Goal: Task Accomplishment & Management: Manage account settings

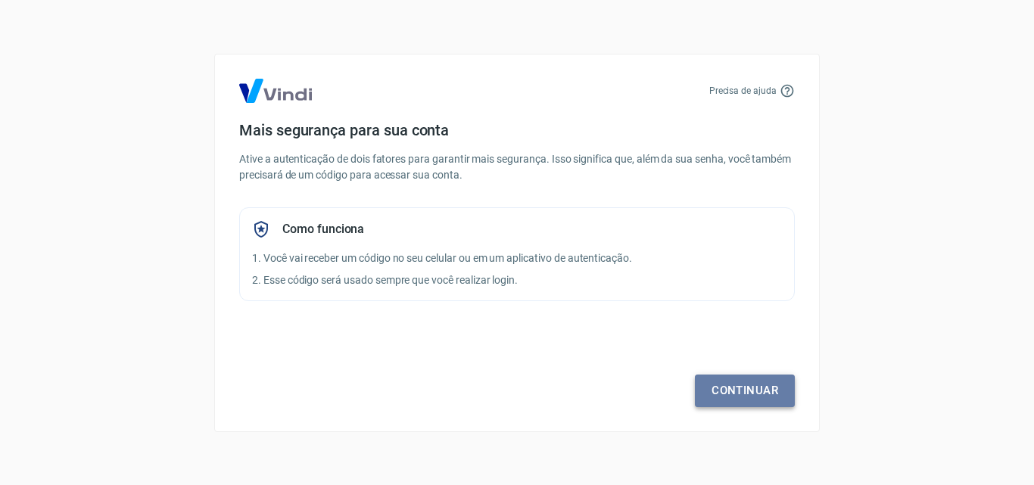
click at [765, 393] on link "Continuar" at bounding box center [745, 391] width 100 height 32
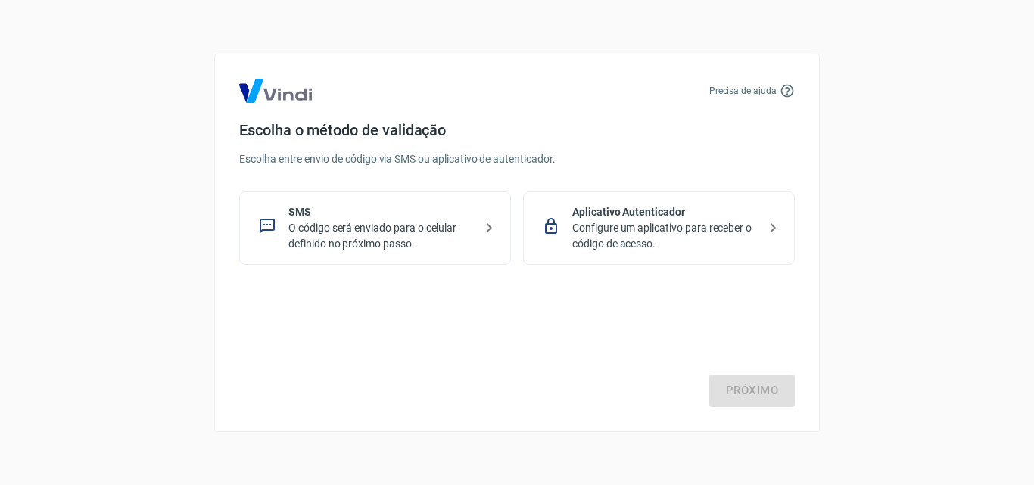
click at [359, 220] on p "O código será enviado para o celular definido no próximo passo." at bounding box center [381, 236] width 186 height 32
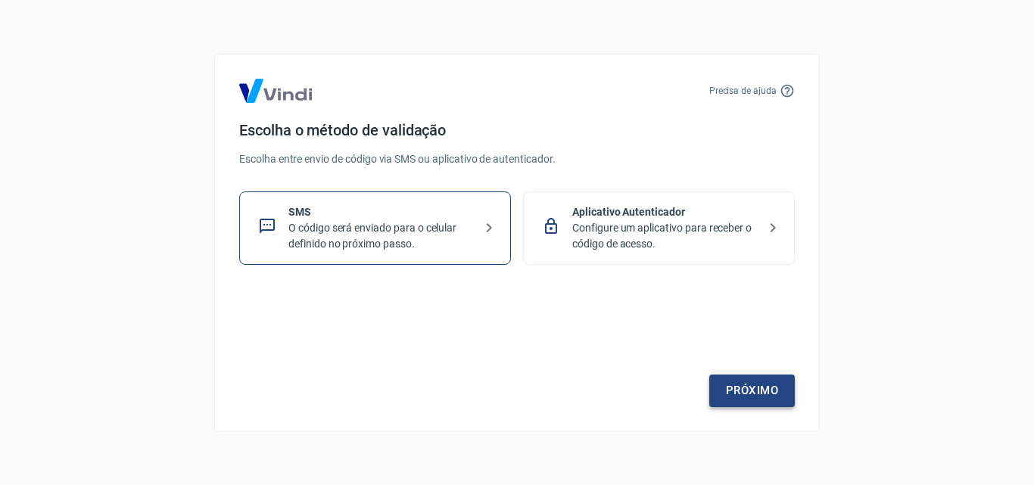
click at [750, 384] on link "Próximo" at bounding box center [752, 391] width 86 height 32
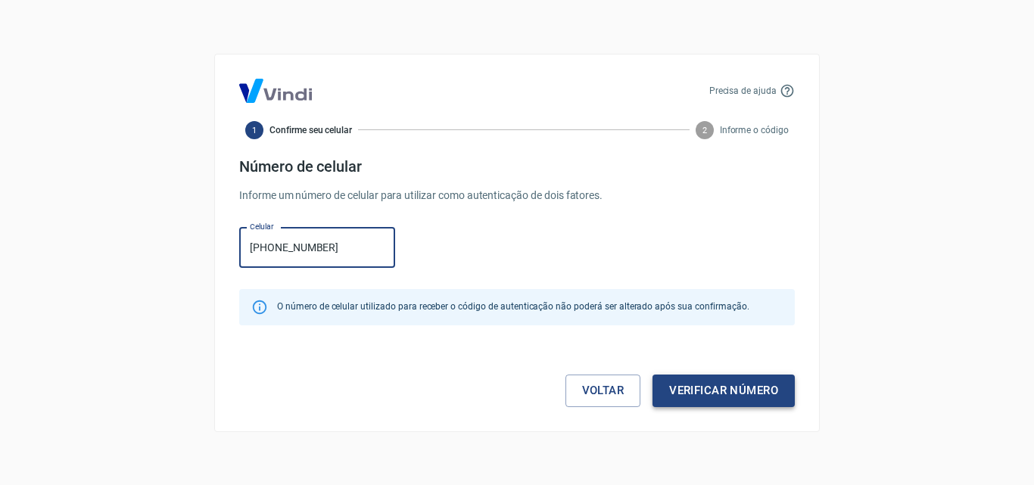
type input "[PHONE_NUMBER]"
click at [684, 386] on button "Verificar número" at bounding box center [724, 391] width 142 height 32
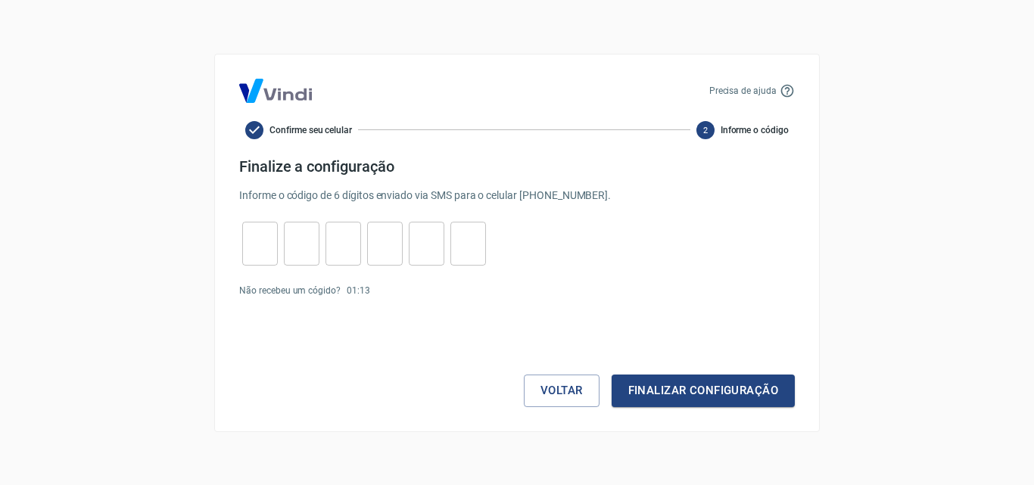
drag, startPoint x: 259, startPoint y: 249, endPoint x: 556, endPoint y: 188, distance: 303.1
click at [260, 249] on input "tel" at bounding box center [260, 243] width 36 height 33
type input "1"
type input "7"
type input "1"
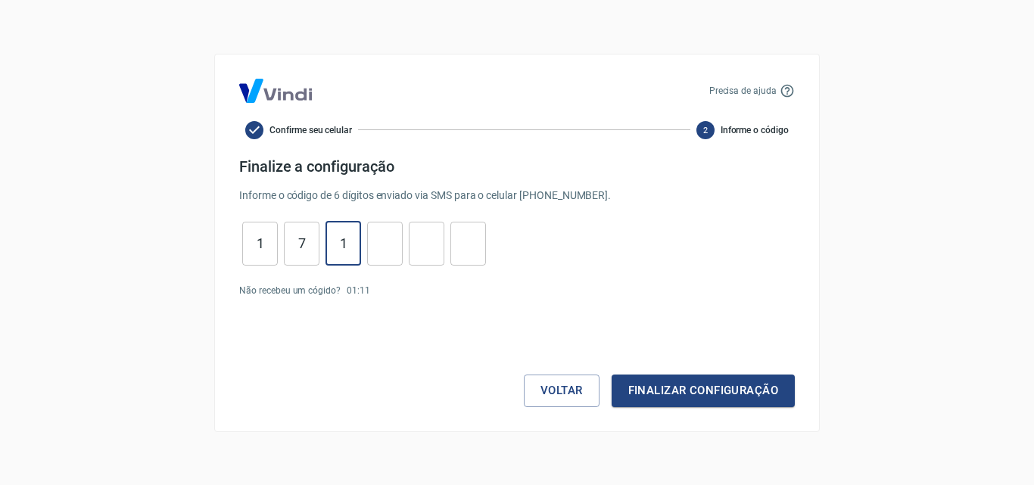
type input "1"
type input "4"
click at [674, 393] on button "Finalizar configuração" at bounding box center [703, 391] width 183 height 32
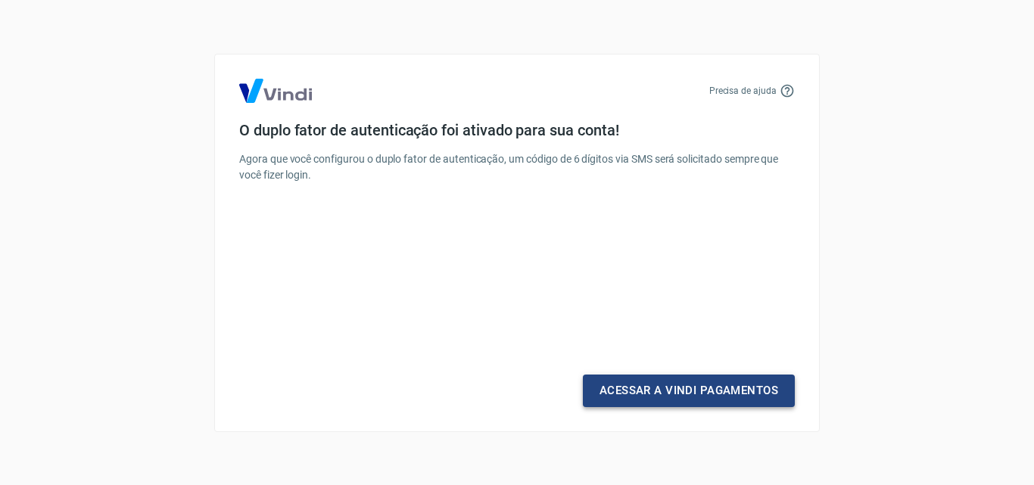
click at [673, 382] on link "Acessar a Vindi Pagamentos" at bounding box center [689, 391] width 212 height 32
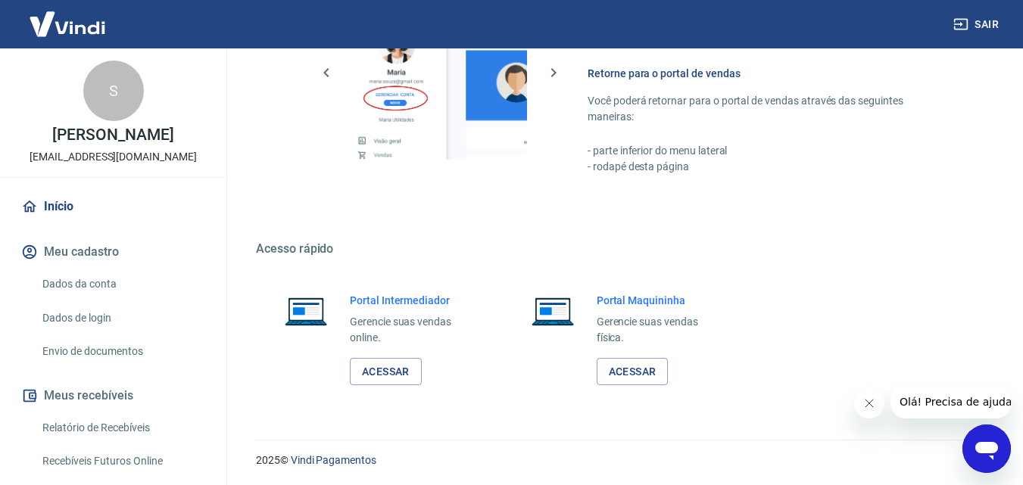
scroll to position [1050, 0]
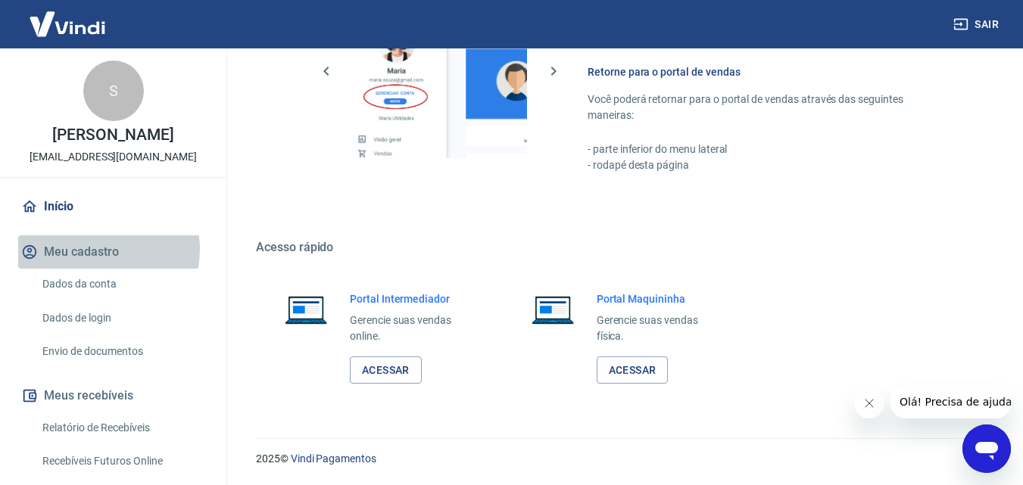
click at [104, 250] on button "Meu cadastro" at bounding box center [113, 251] width 190 height 33
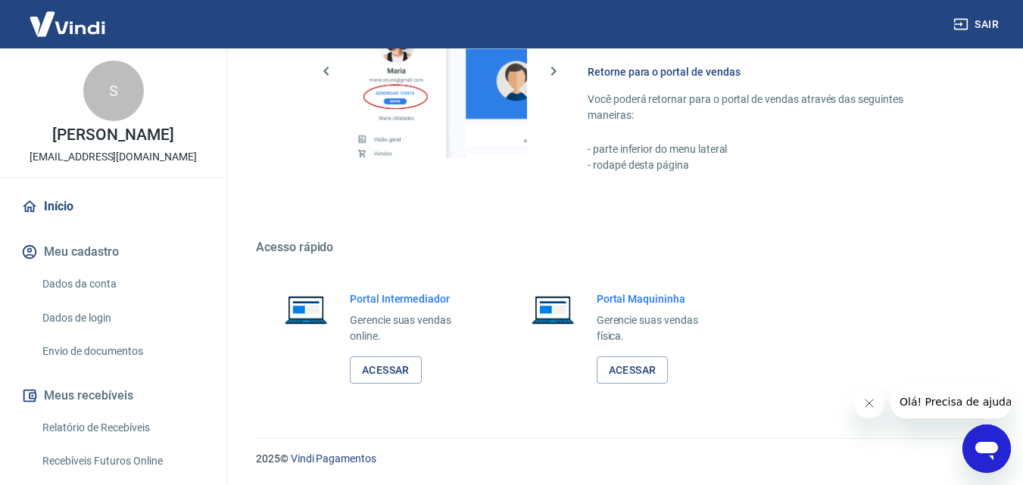
click at [98, 281] on link "Dados da conta" at bounding box center [122, 284] width 172 height 31
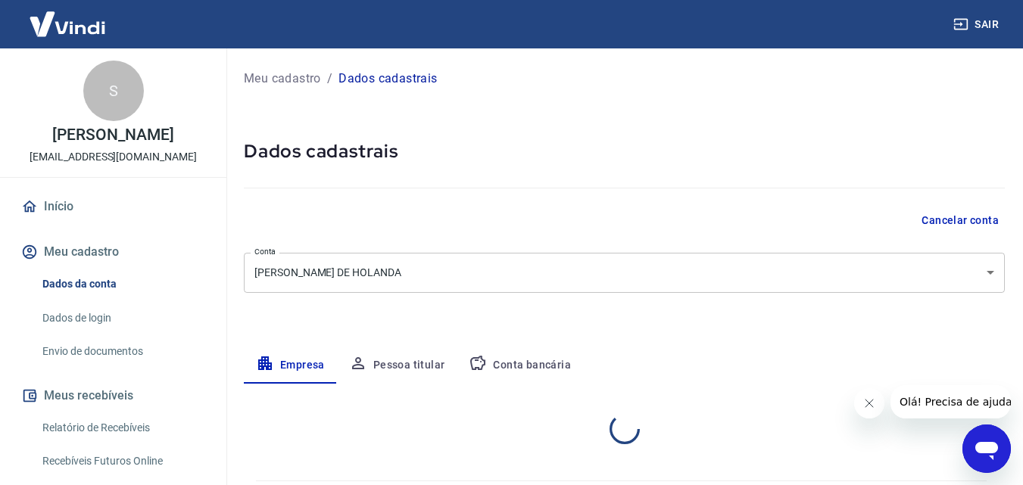
select select "SP"
select select "business"
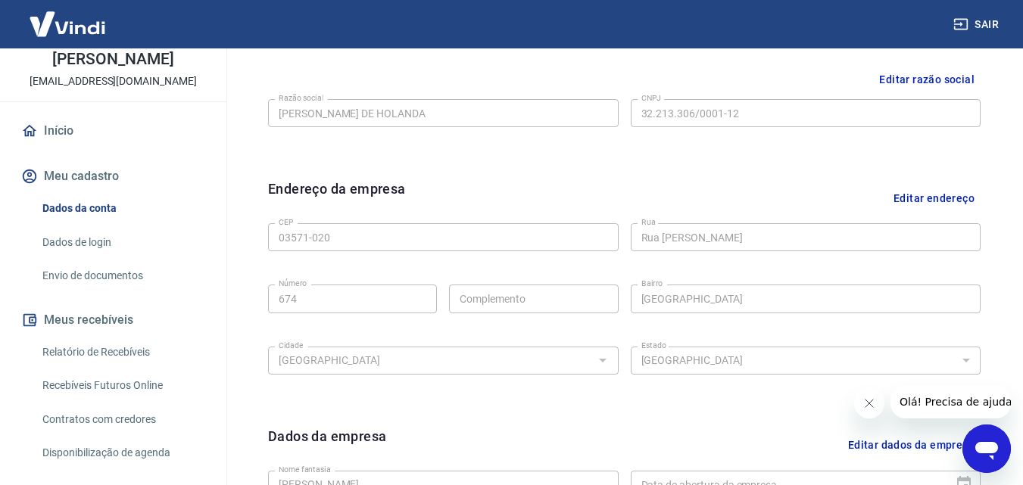
scroll to position [379, 0]
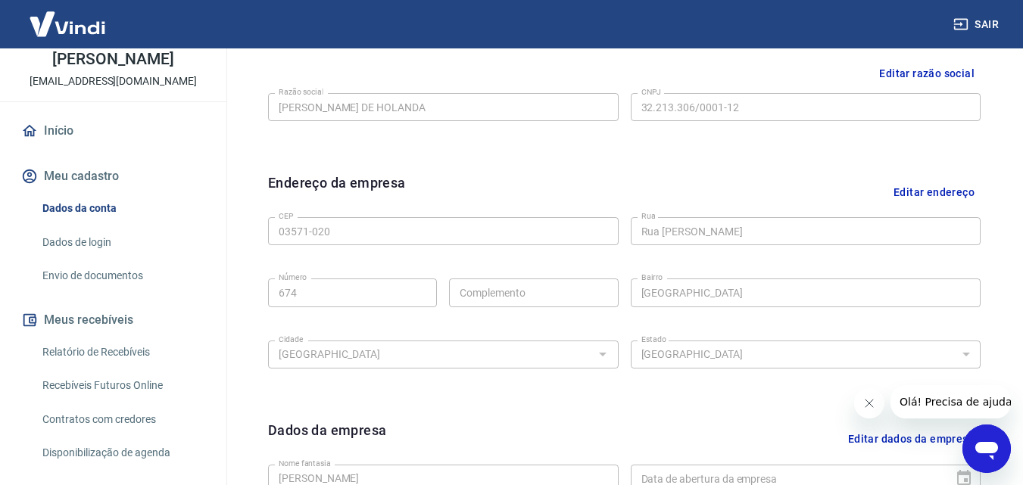
click at [937, 185] on button "Editar endereço" at bounding box center [933, 192] width 93 height 39
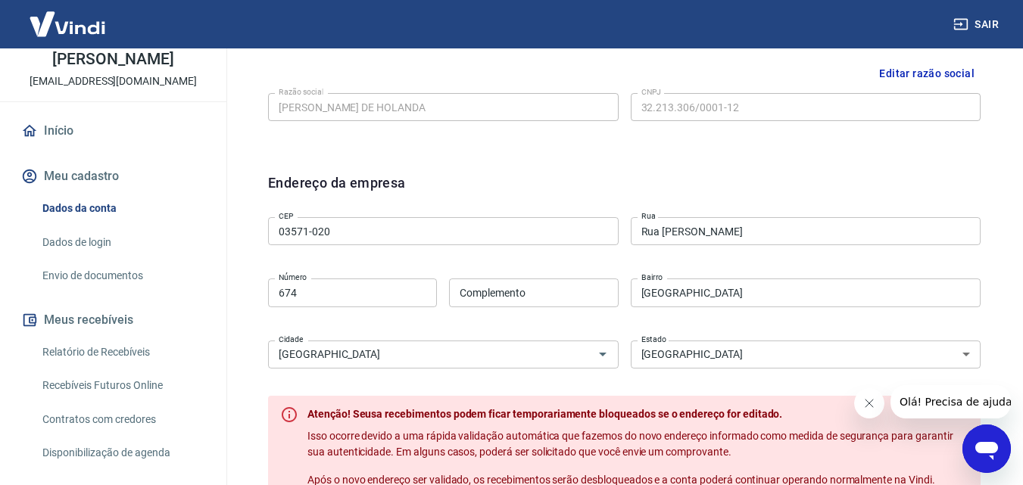
click at [369, 239] on input "03571-020" at bounding box center [443, 231] width 351 height 28
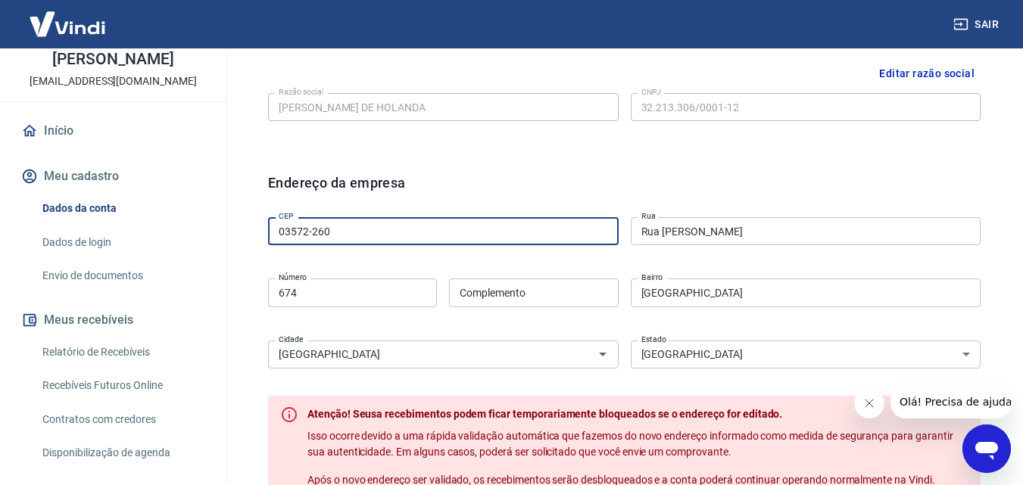
type input "03572-260"
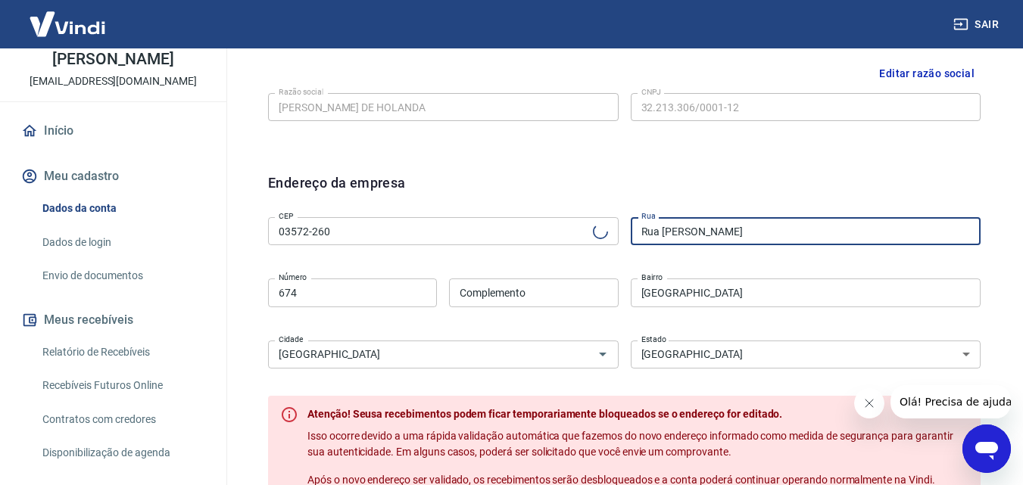
type input "Rua [PERSON_NAME]"
type input "[GEOGRAPHIC_DATA] ([GEOGRAPHIC_DATA])"
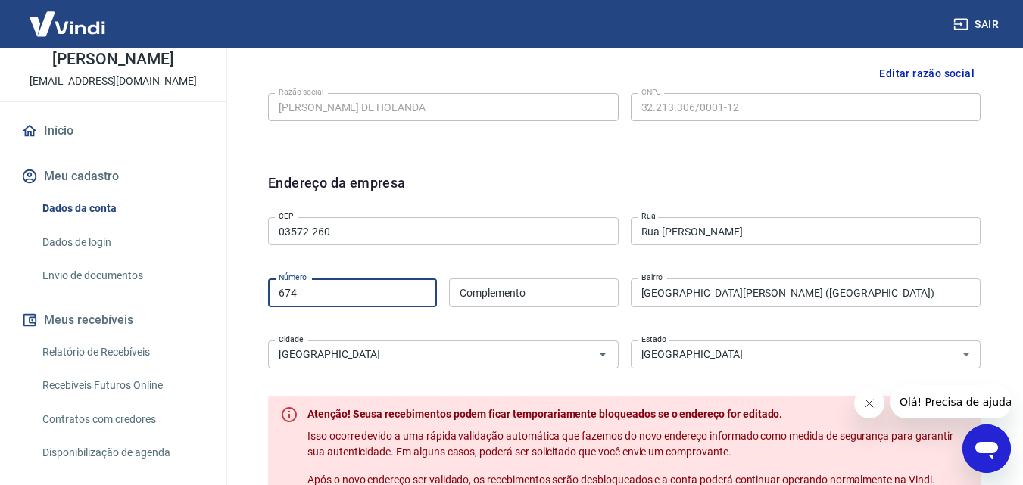
click at [322, 282] on input "674" at bounding box center [352, 293] width 169 height 28
type input "49"
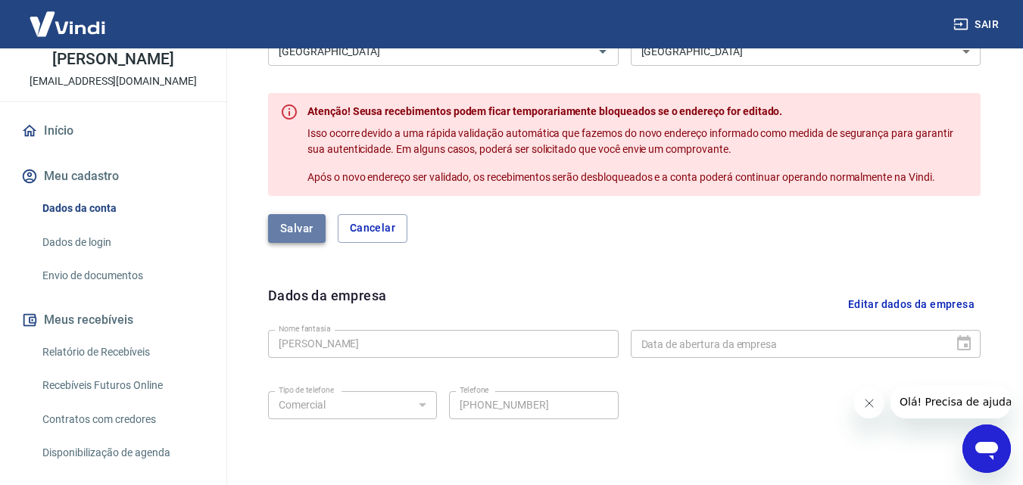
click at [295, 226] on button "Salvar" at bounding box center [297, 228] width 58 height 29
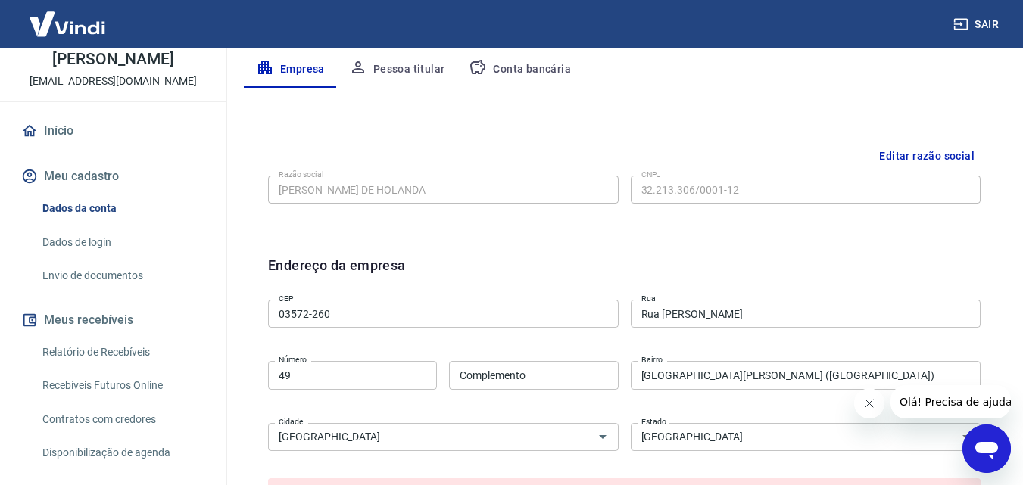
select select "SP"
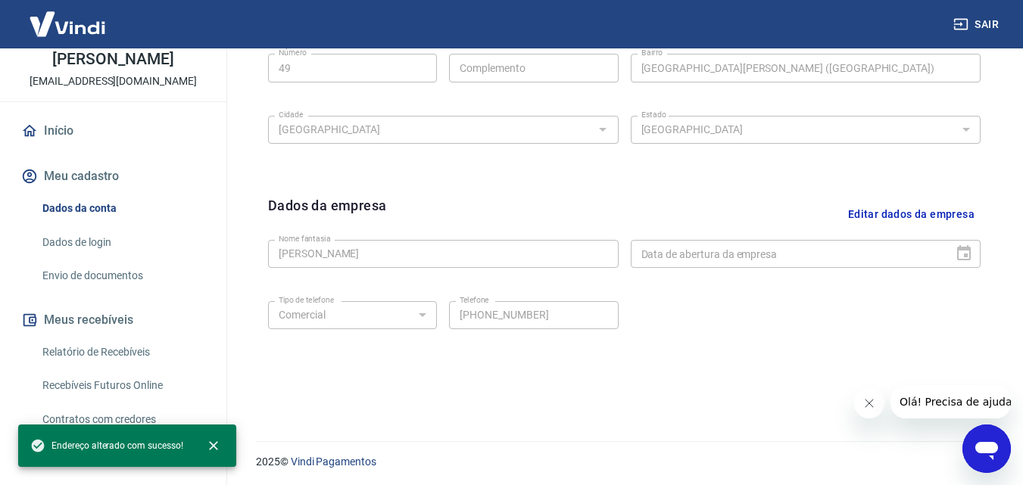
scroll to position [606, 0]
click at [893, 212] on button "Editar dados da empresa" at bounding box center [911, 211] width 139 height 39
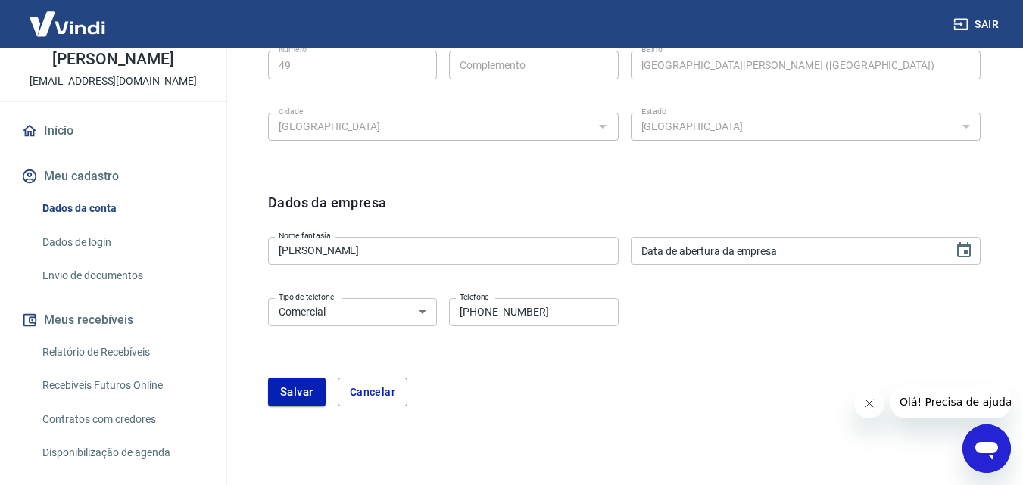
click at [489, 254] on input "[PERSON_NAME]" at bounding box center [443, 251] width 351 height 28
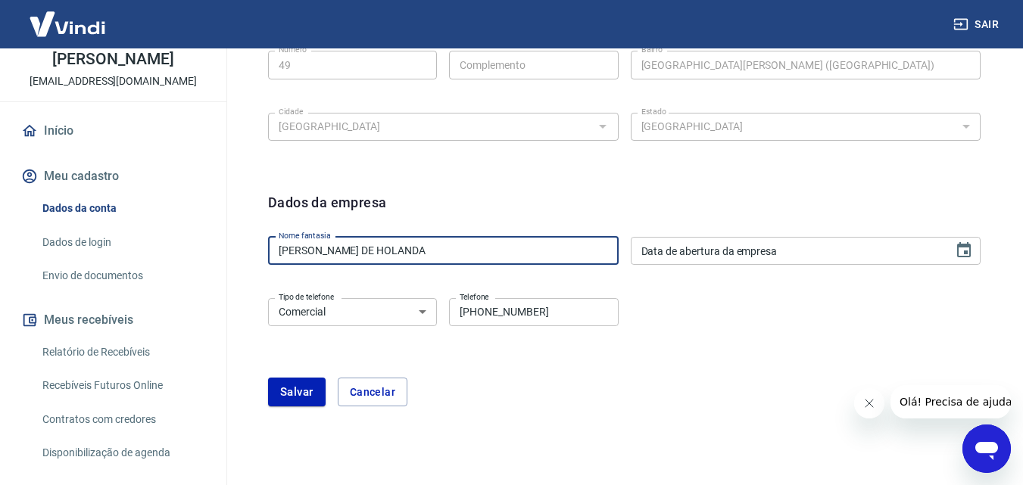
type input "[PERSON_NAME] DE HOLANDA"
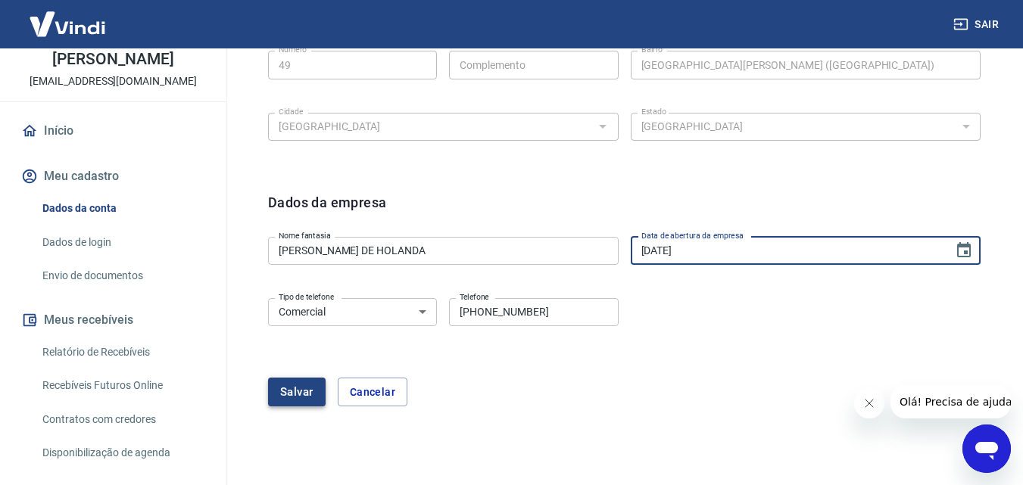
type input "[DATE]"
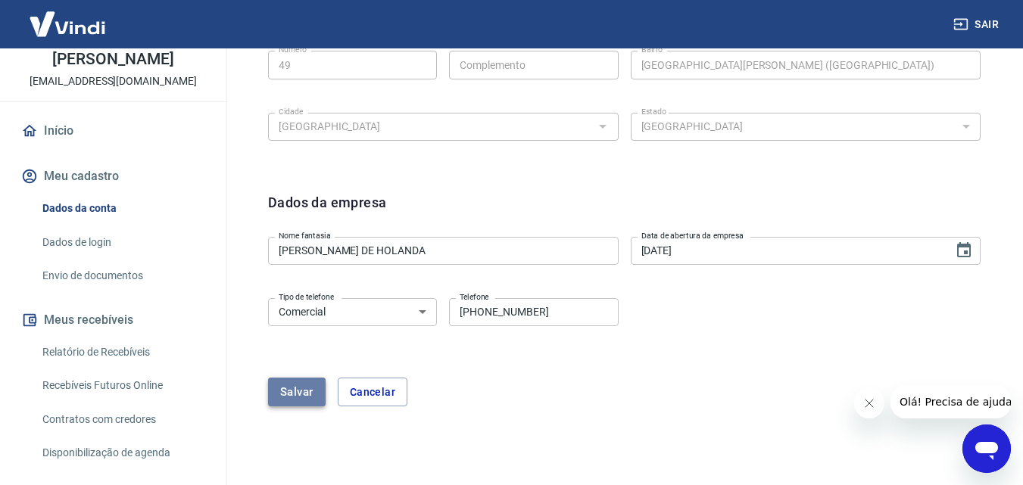
click at [294, 392] on button "Salvar" at bounding box center [297, 392] width 58 height 29
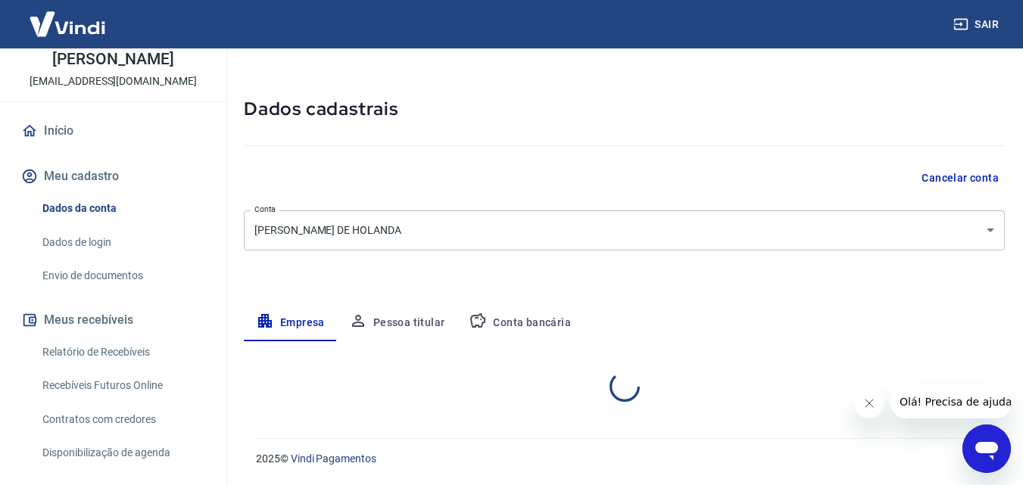
select select "SP"
select select "business"
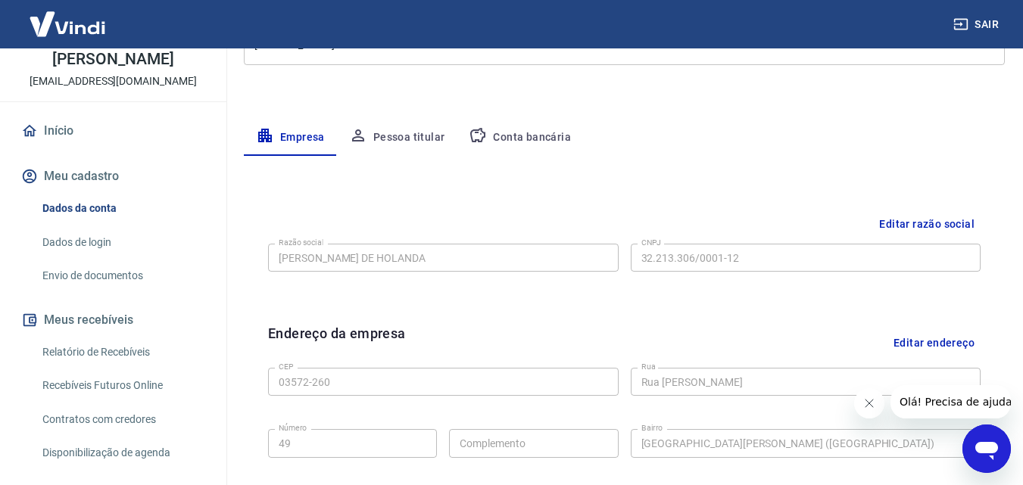
click at [389, 138] on button "Pessoa titular" at bounding box center [397, 138] width 120 height 36
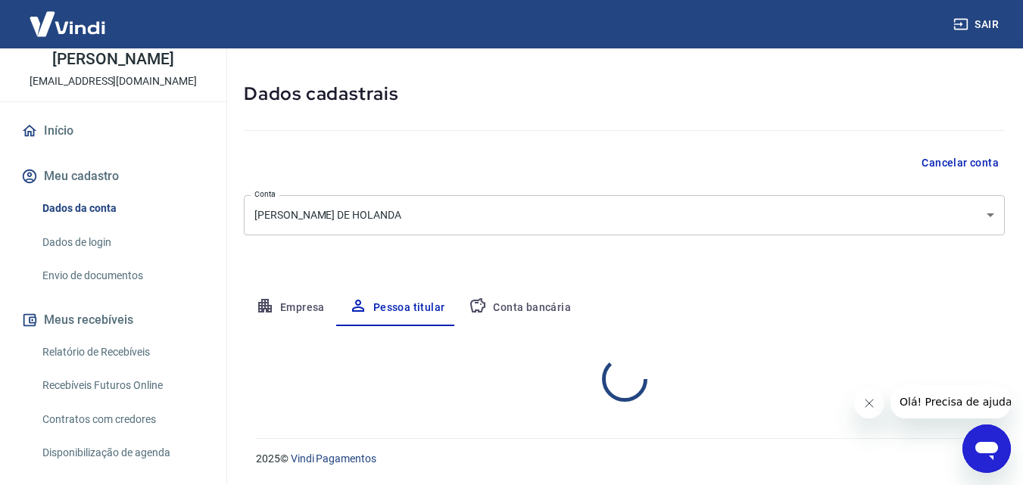
scroll to position [120, 0]
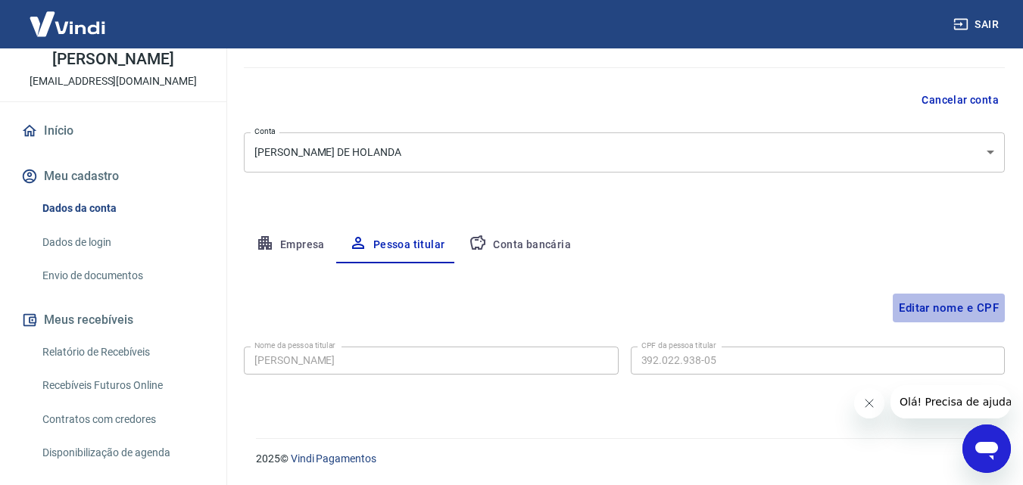
click at [941, 310] on button "Editar nome e CPF" at bounding box center [949, 308] width 112 height 29
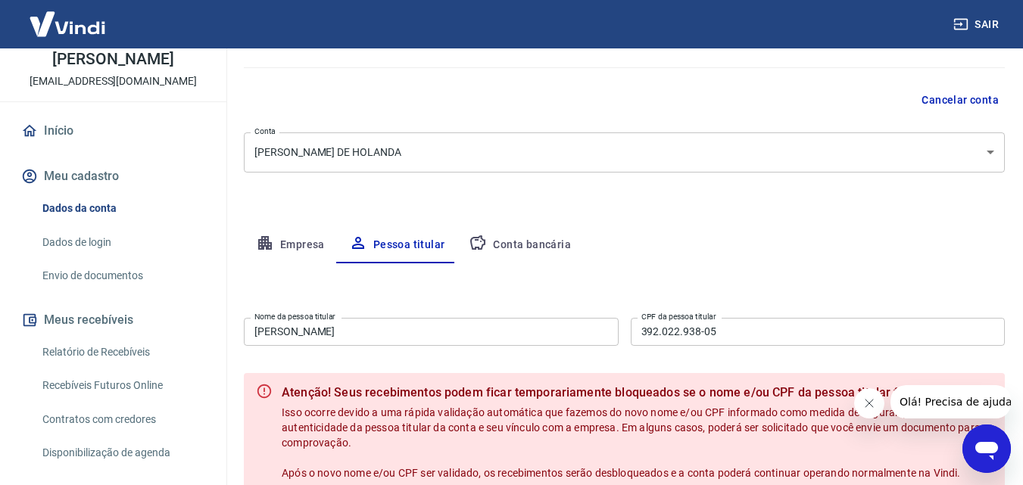
click at [407, 328] on input "[PERSON_NAME]" at bounding box center [431, 332] width 375 height 28
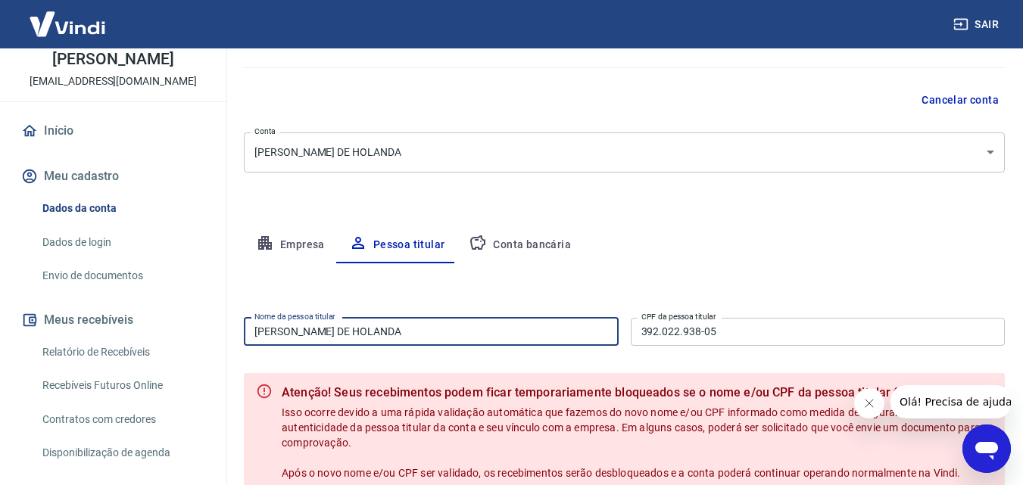
type input "[PERSON_NAME] DE HOLANDA"
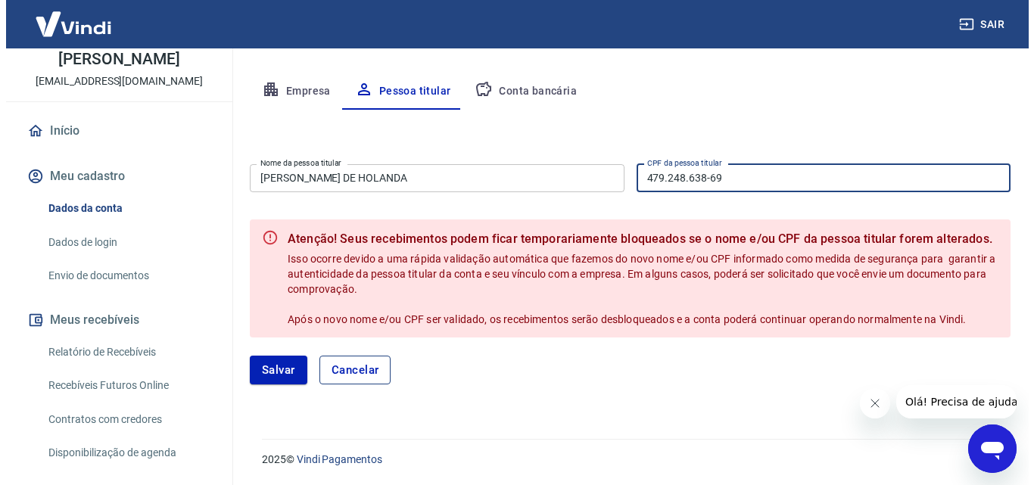
scroll to position [275, 0]
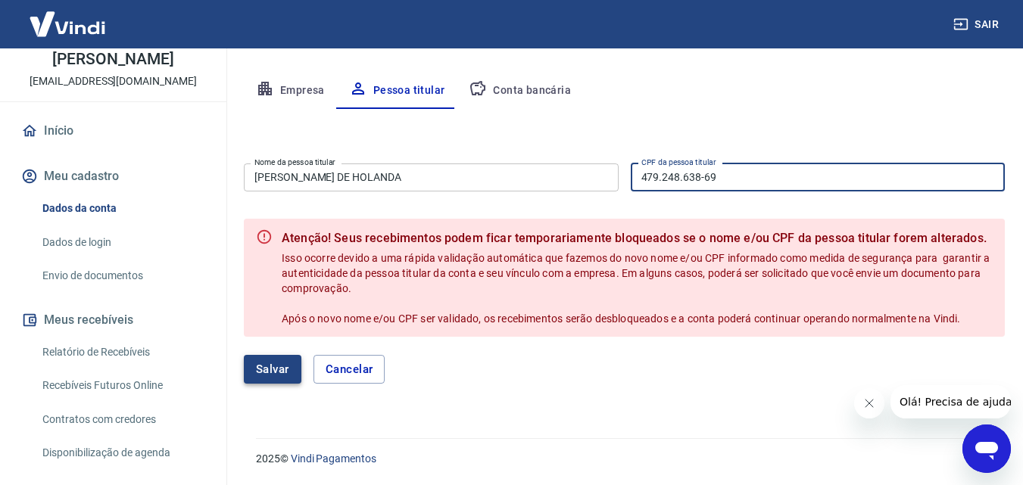
type input "479.248.638-69"
click at [279, 364] on button "Salvar" at bounding box center [273, 369] width 58 height 29
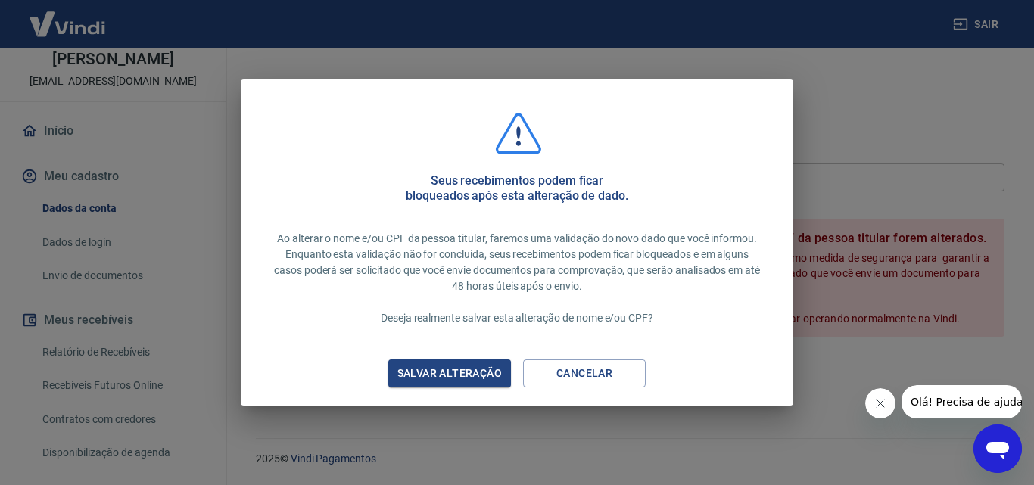
click at [424, 373] on div "Salvar alteração" at bounding box center [449, 373] width 141 height 19
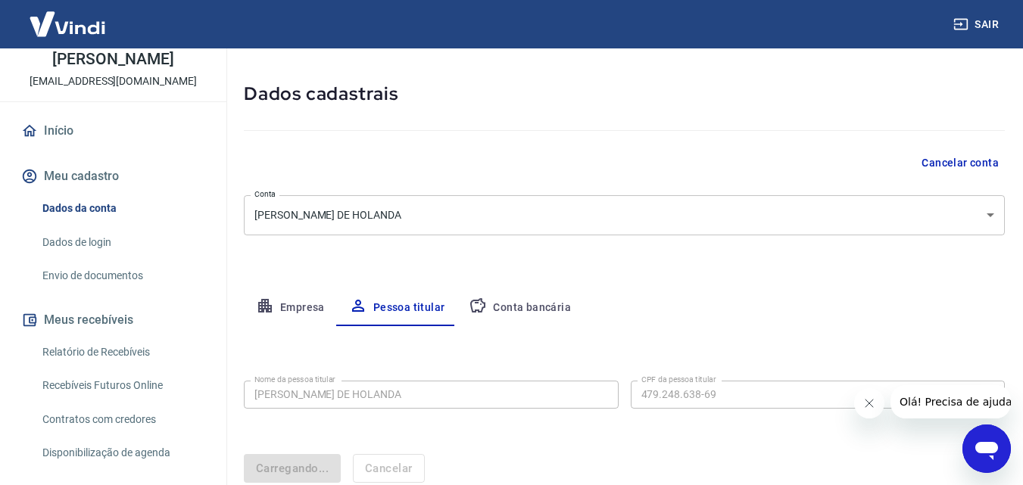
scroll to position [120, 0]
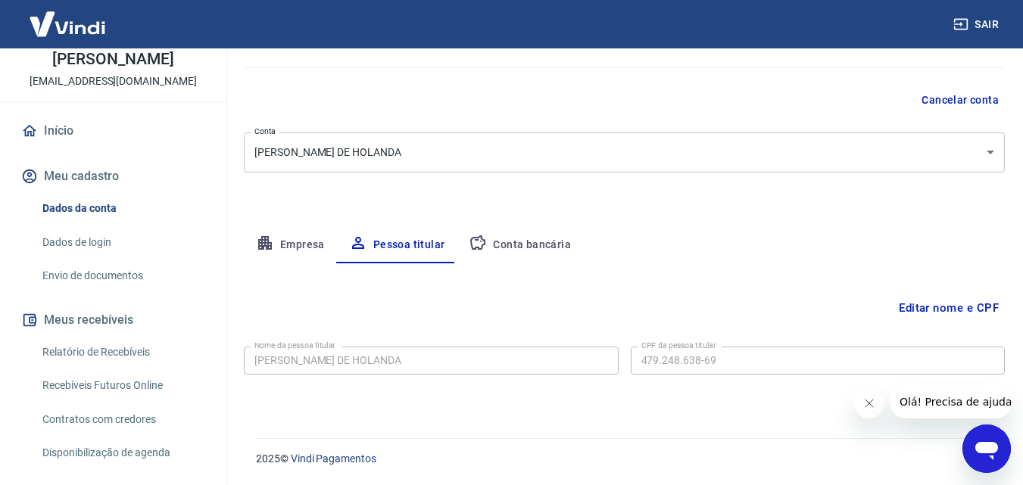
click at [527, 235] on button "Conta bancária" at bounding box center [520, 245] width 126 height 36
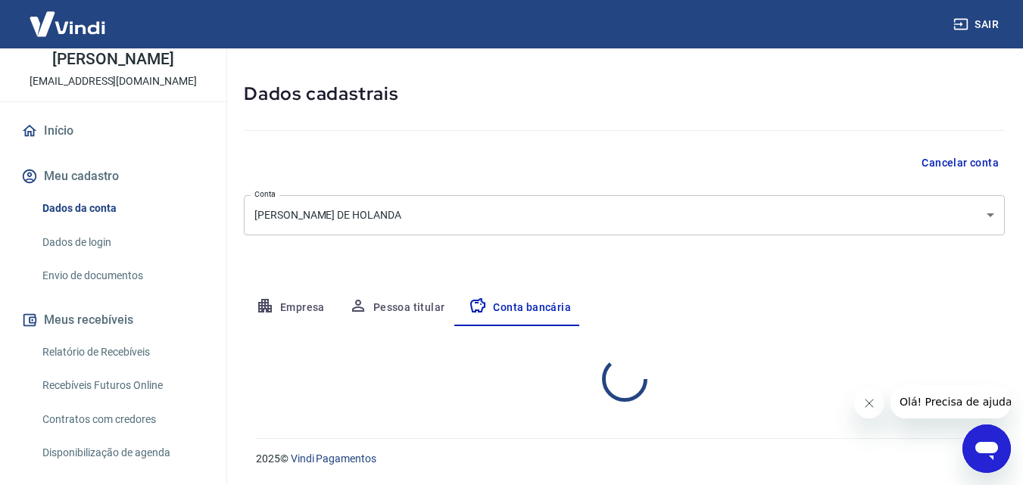
select select "1"
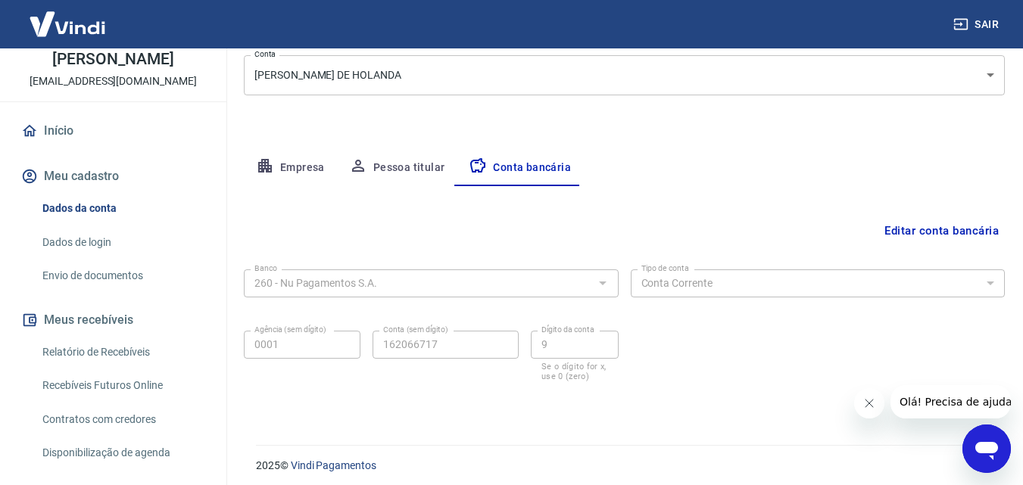
scroll to position [204, 0]
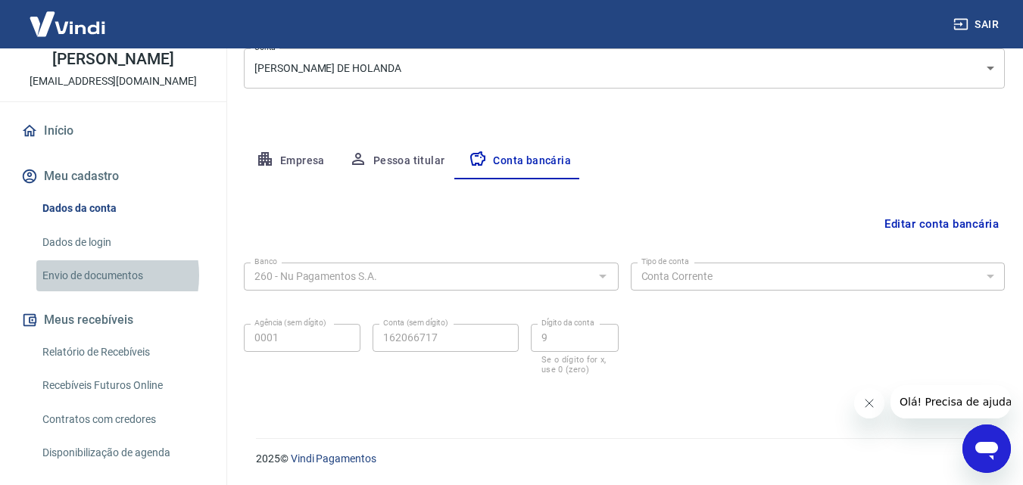
click at [92, 276] on link "Envio de documentos" at bounding box center [122, 275] width 172 height 31
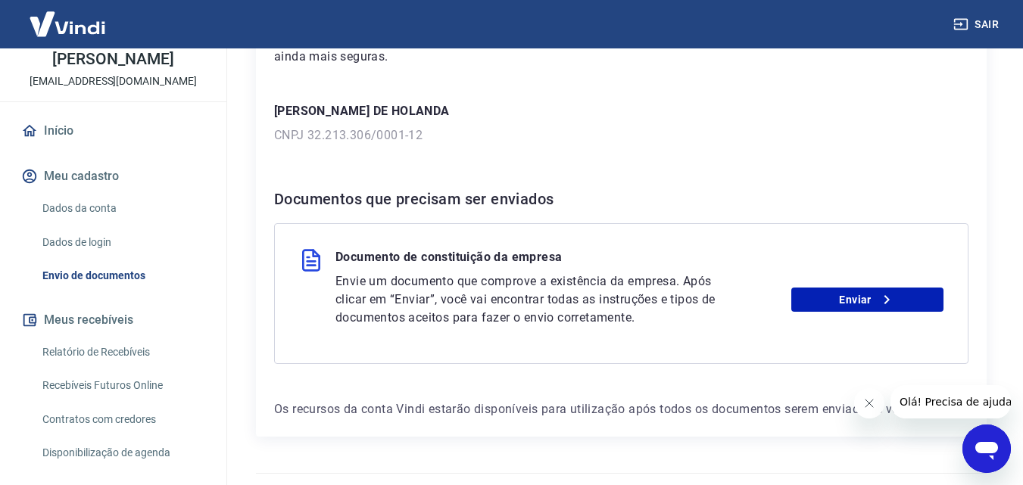
scroll to position [227, 0]
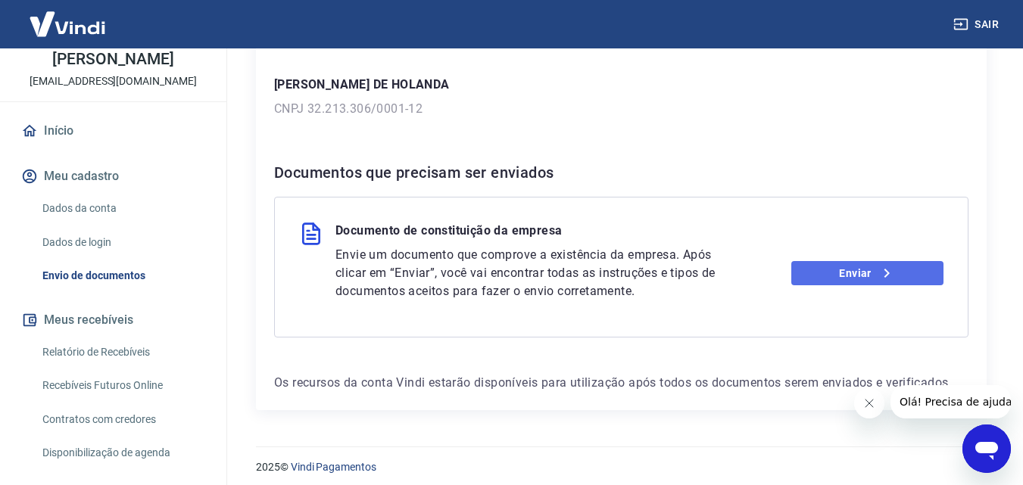
click at [903, 273] on link "Enviar" at bounding box center [867, 273] width 152 height 24
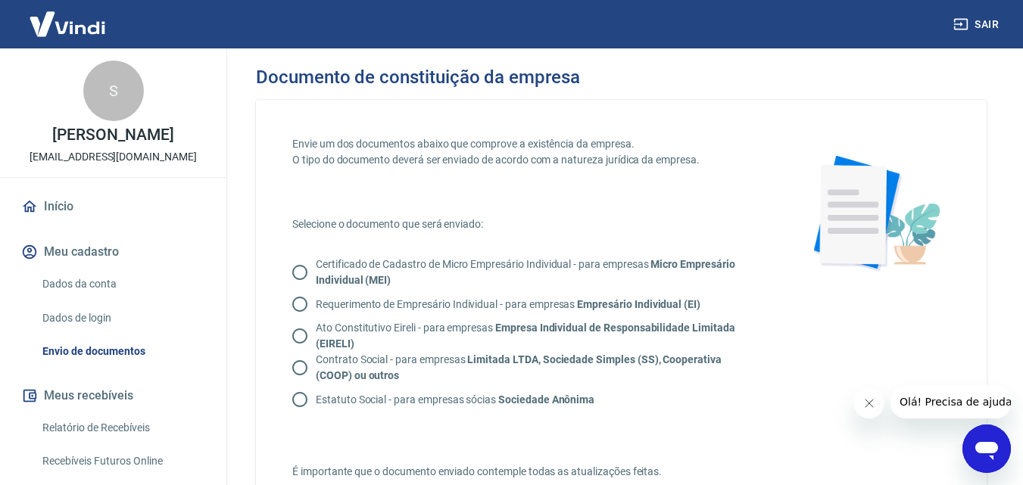
click at [323, 273] on p "Certificado de Cadastro de Micro Empresário Individual - para empresas Micro Em…" at bounding box center [533, 273] width 435 height 32
click at [316, 273] on input "Certificado de Cadastro de Micro Empresário Individual - para empresas Micro Em…" at bounding box center [300, 273] width 32 height 32
radio input "true"
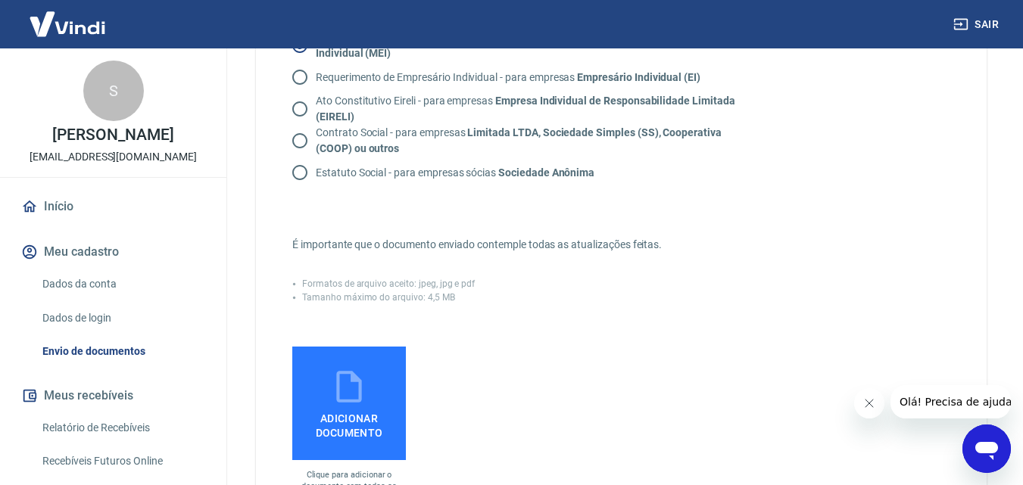
scroll to position [303, 0]
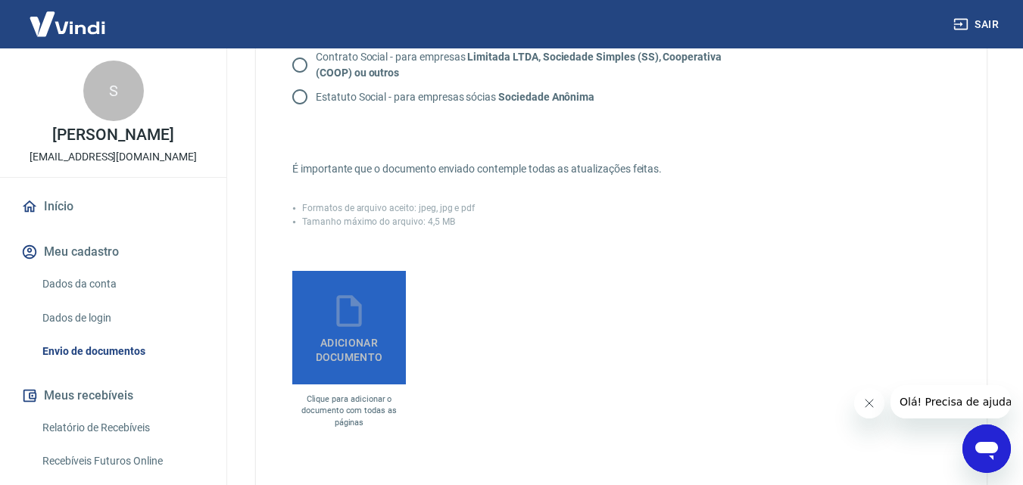
click at [332, 338] on span "Adicionar documento" at bounding box center [348, 347] width 101 height 34
click at [0, 0] on input "Adicionar documento" at bounding box center [0, 0] width 0 height 0
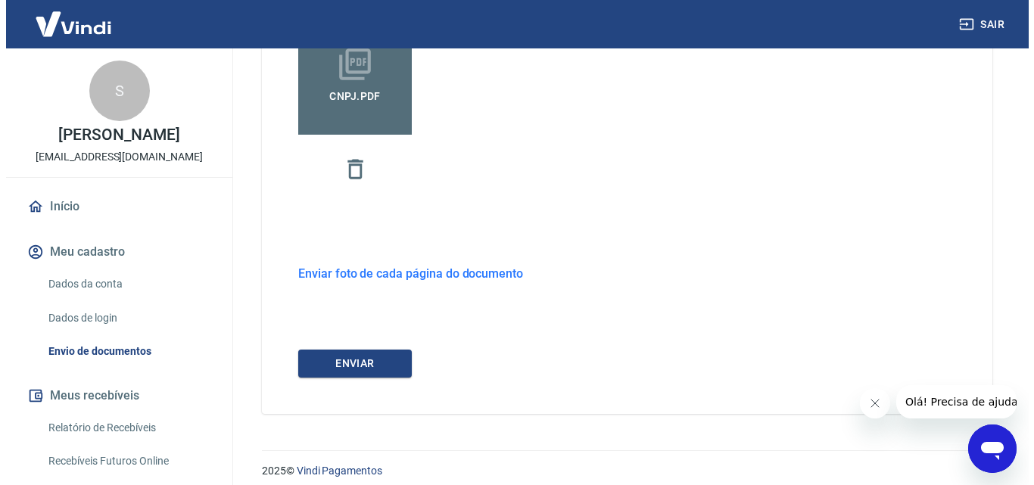
scroll to position [565, 0]
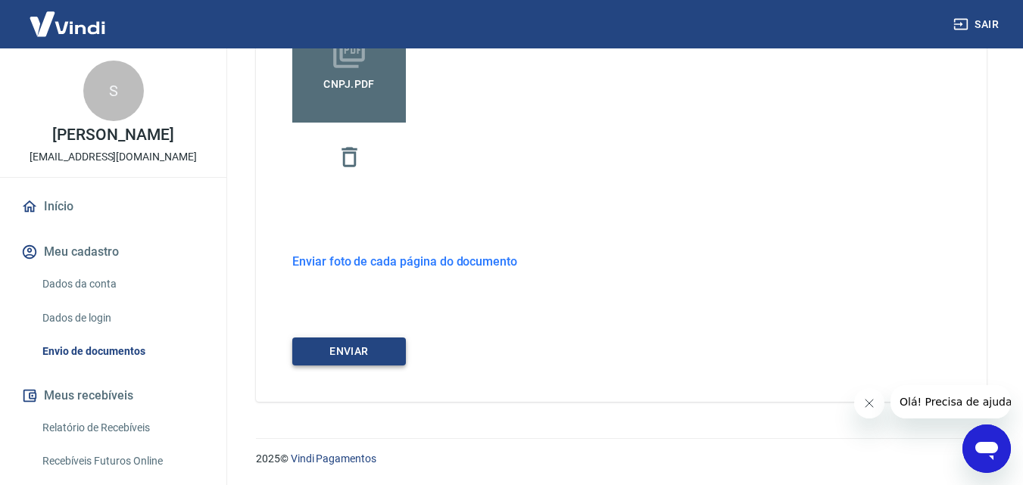
click at [361, 351] on button "ENVIAR" at bounding box center [349, 352] width 114 height 28
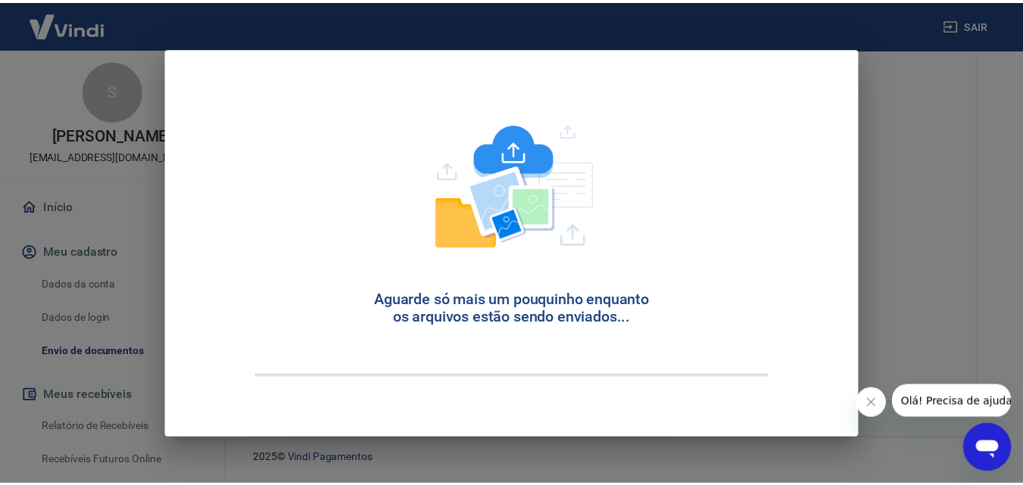
scroll to position [40, 0]
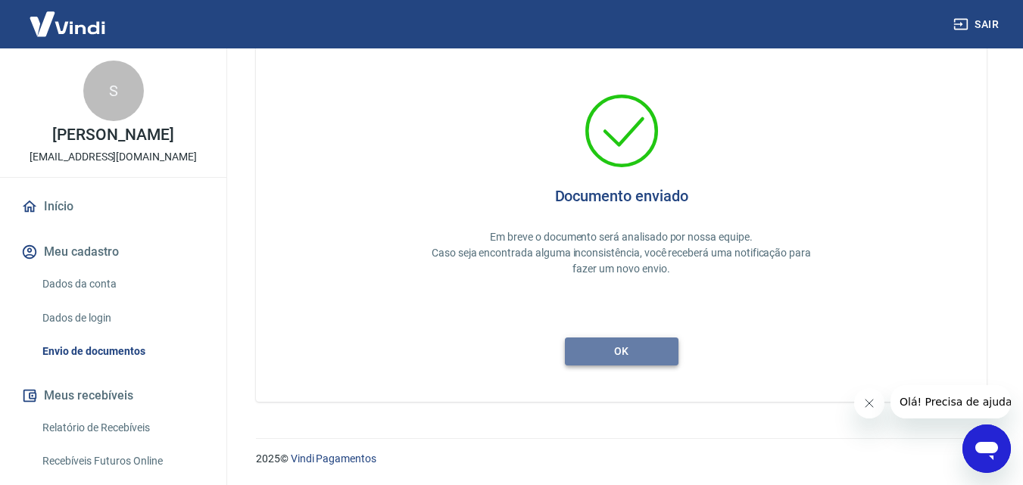
click at [611, 360] on button "ok" at bounding box center [622, 352] width 114 height 28
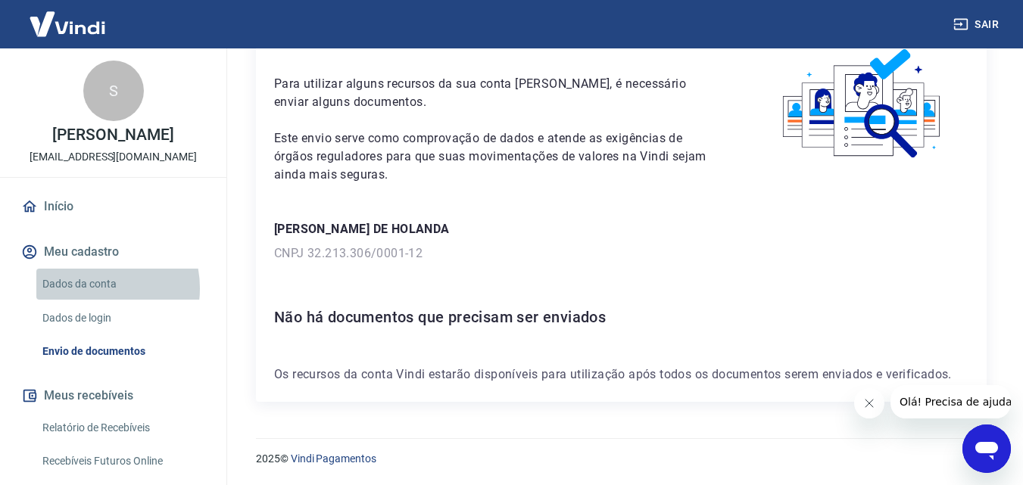
click at [92, 288] on link "Dados da conta" at bounding box center [122, 284] width 172 height 31
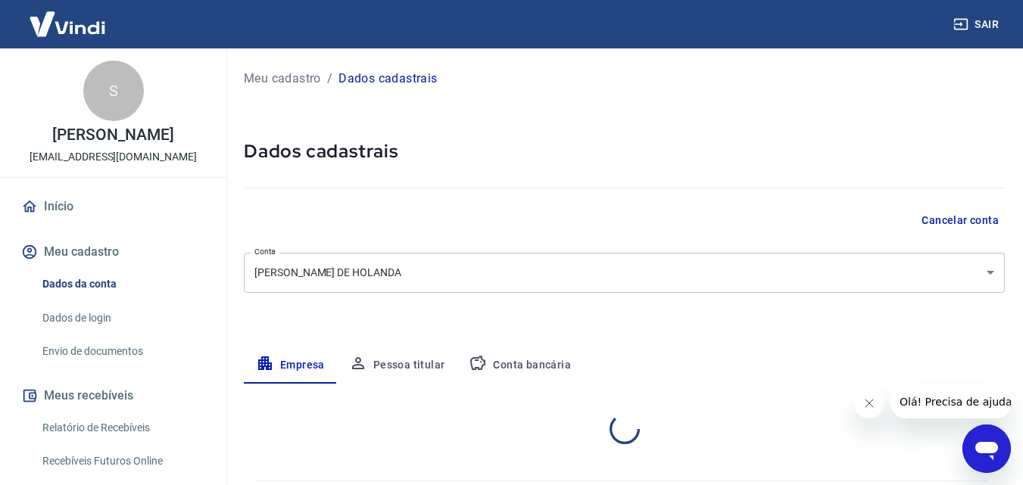
select select "SP"
select select "business"
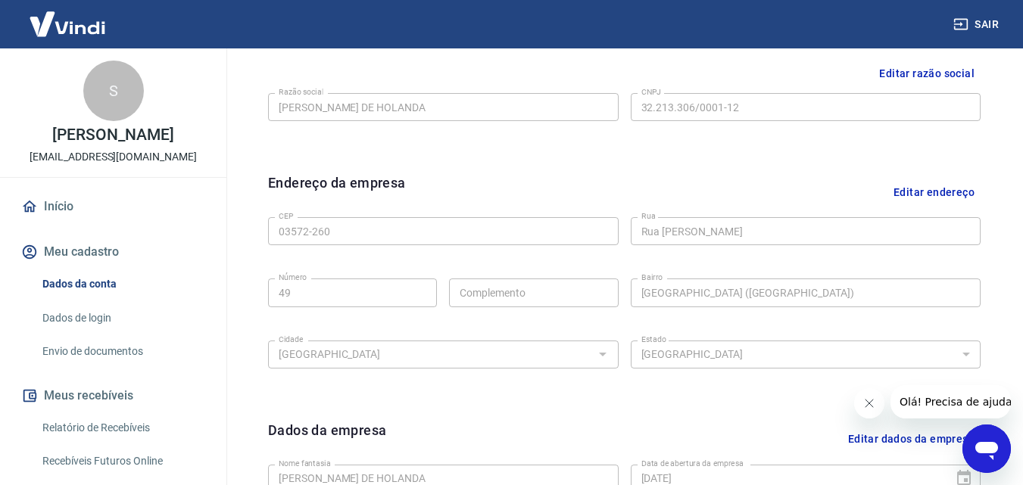
scroll to position [227, 0]
